Goal: Transaction & Acquisition: Purchase product/service

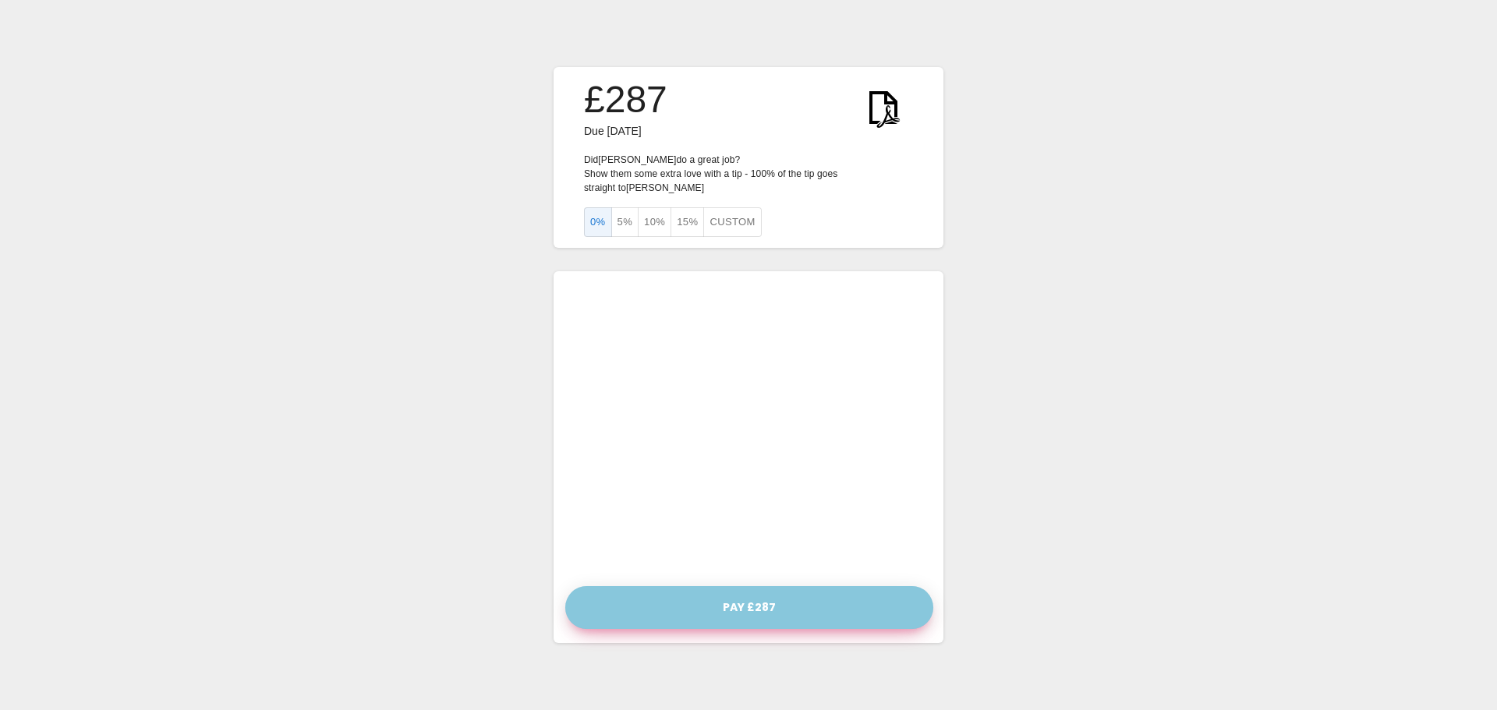
click at [711, 606] on button "Pay £287" at bounding box center [749, 607] width 368 height 43
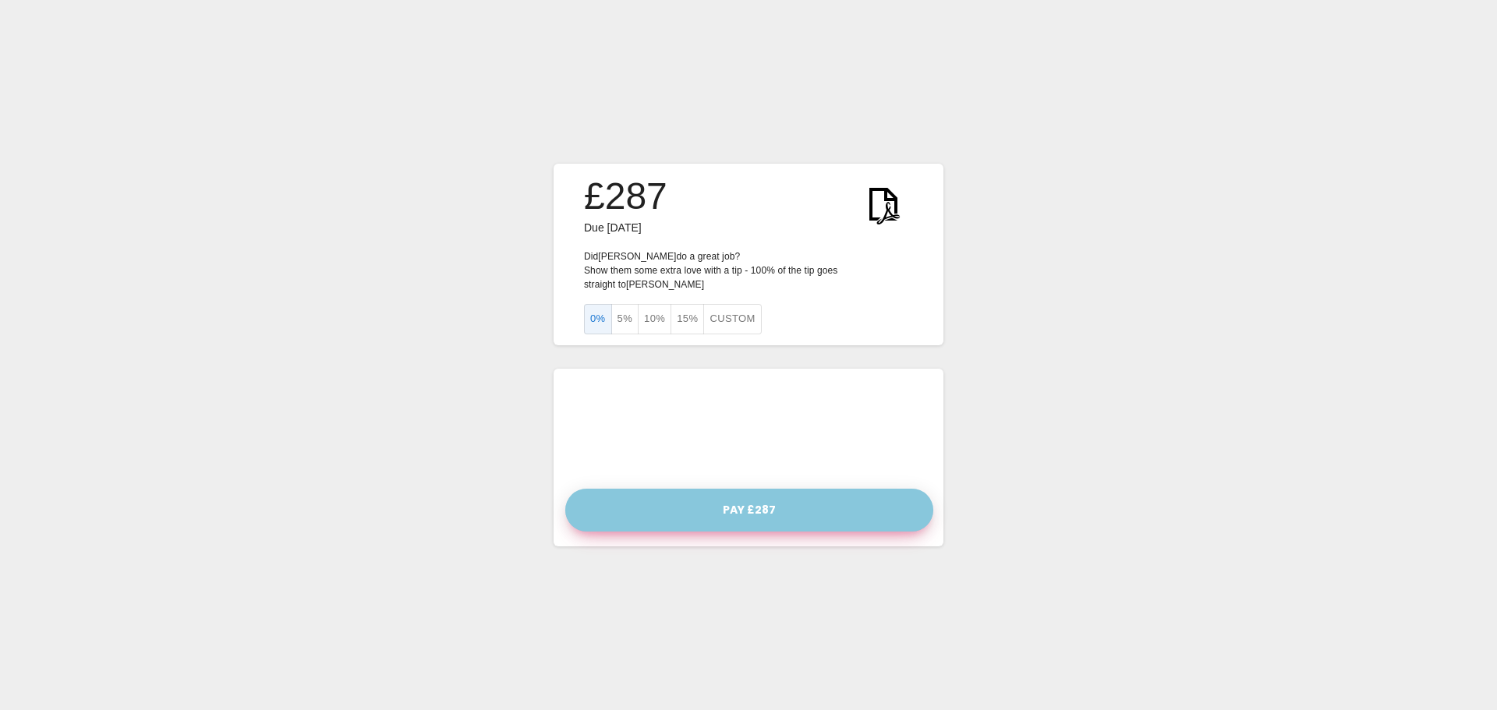
click at [738, 498] on button "Pay £287" at bounding box center [749, 510] width 368 height 43
